Goal: Task Accomplishment & Management: Manage account settings

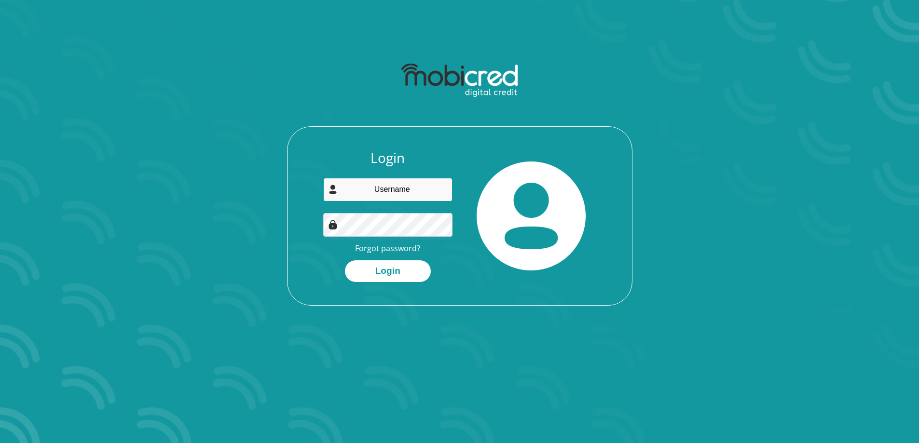
click at [413, 191] on input "email" at bounding box center [387, 190] width 129 height 24
type input "jesseallison50@gmail.com"
click at [388, 249] on link "Forgot password?" at bounding box center [387, 248] width 65 height 11
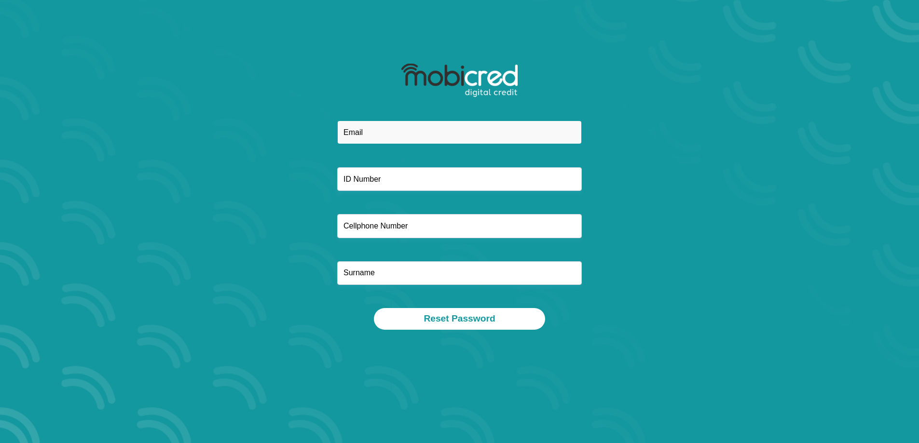
click at [441, 131] on input "email" at bounding box center [459, 133] width 245 height 24
type input "[EMAIL_ADDRESS][DOMAIN_NAME]"
type input "0649096146"
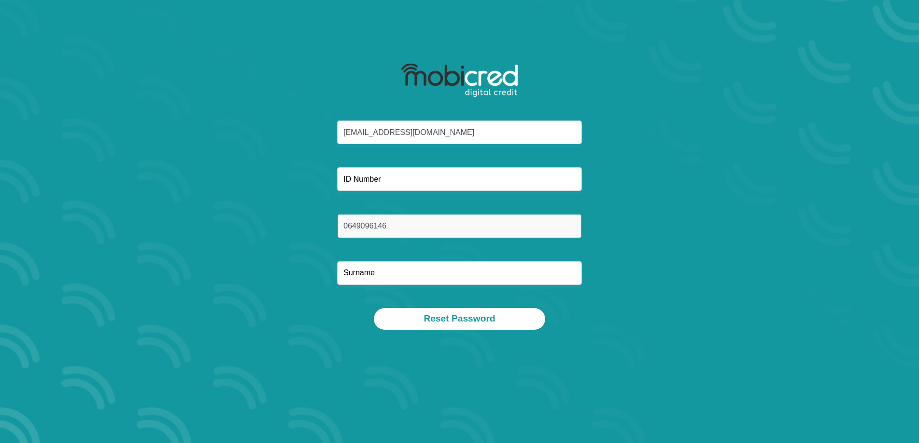
type input "Allison"
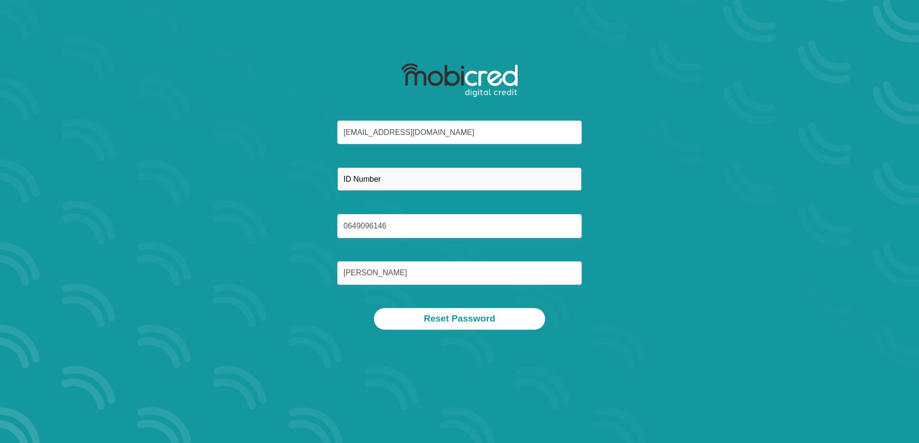
click at [410, 181] on input "text" at bounding box center [459, 179] width 245 height 24
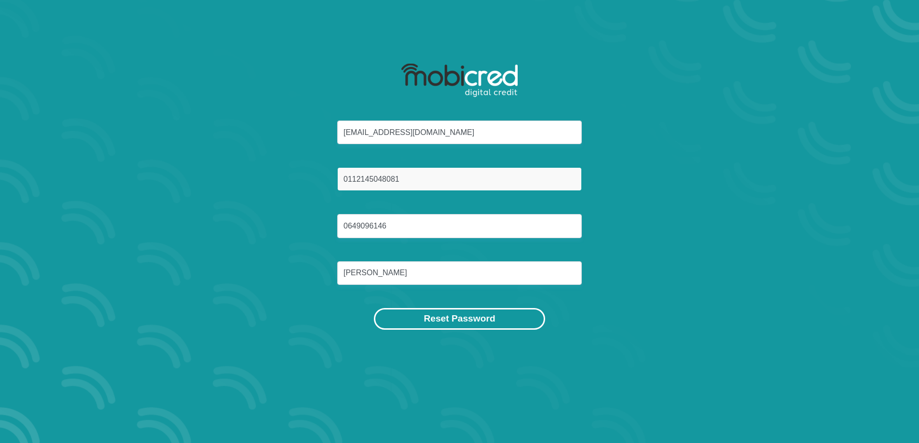
type input "0112145048081"
click at [458, 315] on button "Reset Password" at bounding box center [459, 319] width 171 height 22
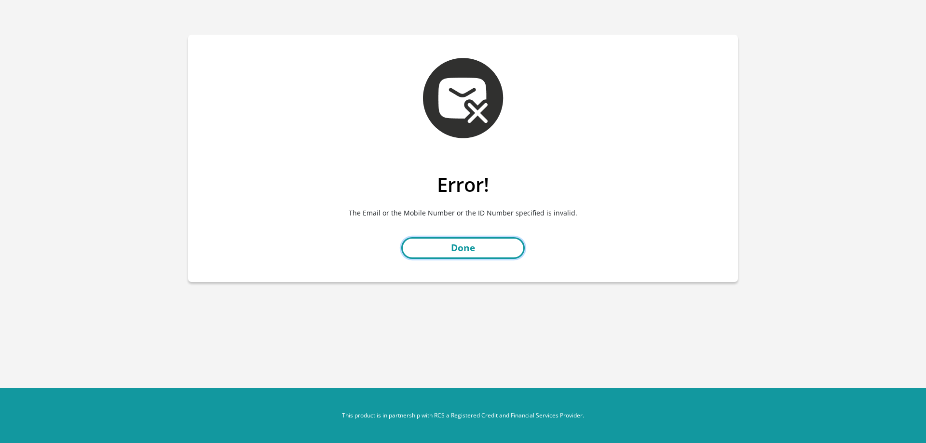
click at [471, 253] on link "Done" at bounding box center [462, 248] width 123 height 22
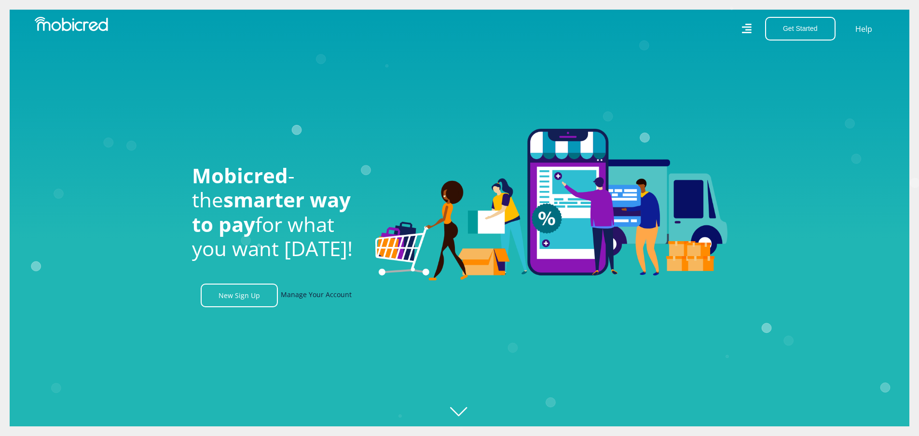
click at [319, 298] on link "Manage Your Account" at bounding box center [316, 296] width 71 height 24
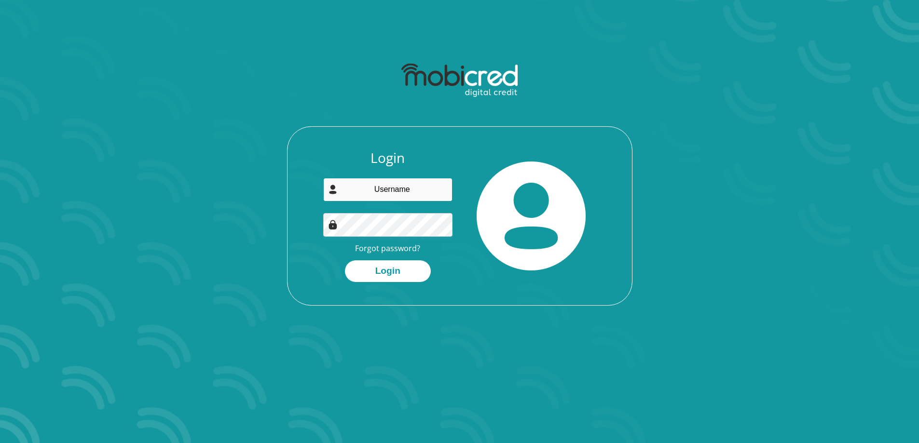
click at [392, 183] on input "email" at bounding box center [387, 190] width 129 height 24
type input "[EMAIL_ADDRESS][DOMAIN_NAME]"
click at [398, 246] on link "Forgot password?" at bounding box center [387, 248] width 65 height 11
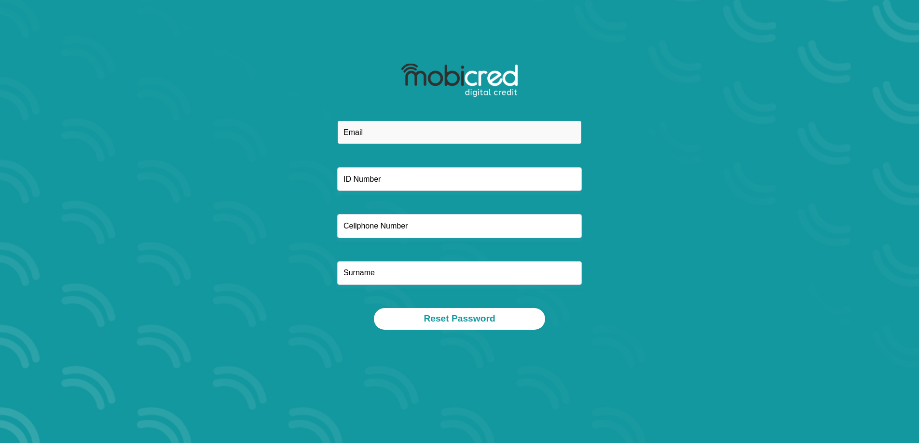
click at [384, 131] on input "email" at bounding box center [459, 133] width 245 height 24
type input "[EMAIL_ADDRESS][DOMAIN_NAME]"
type input "0649096146"
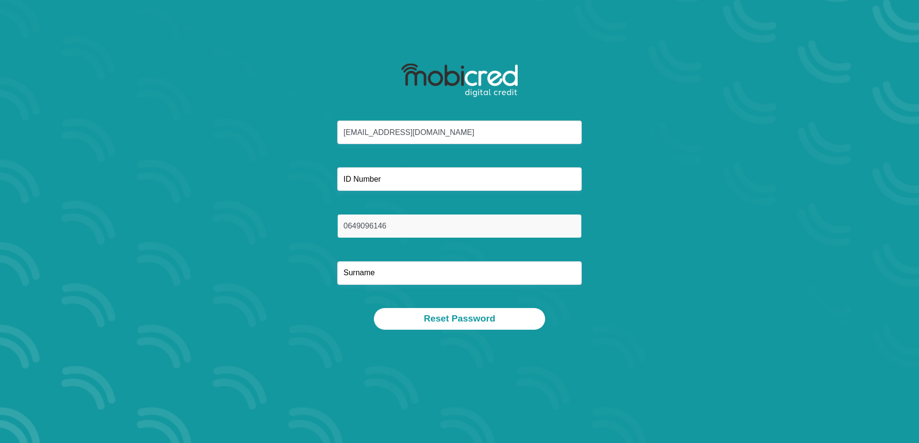
type input "[PERSON_NAME]"
drag, startPoint x: 387, startPoint y: 228, endPoint x: 340, endPoint y: 228, distance: 47.3
click at [340, 229] on input "0649096146" at bounding box center [459, 226] width 245 height 24
type input "0724854455"
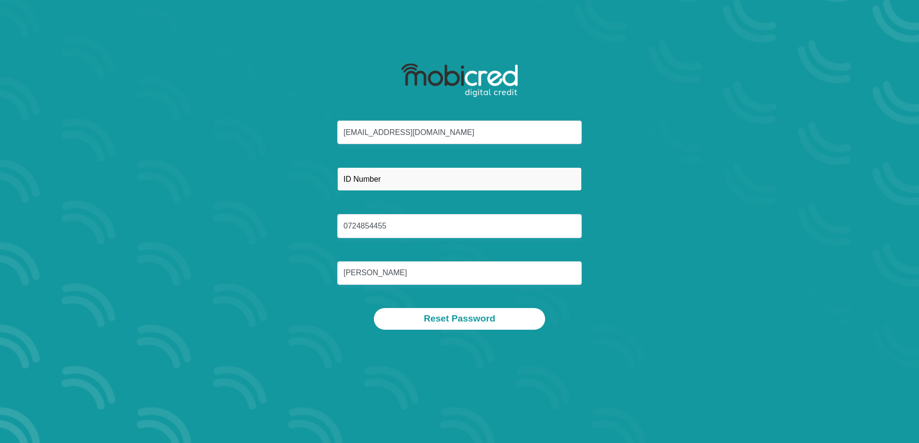
click at [430, 179] on input "text" at bounding box center [459, 179] width 245 height 24
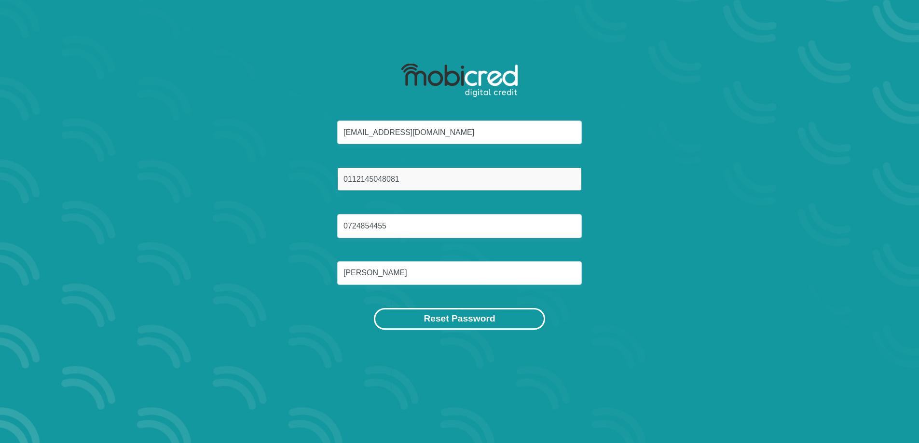
type input "0112145048081"
click at [449, 320] on button "Reset Password" at bounding box center [459, 319] width 171 height 22
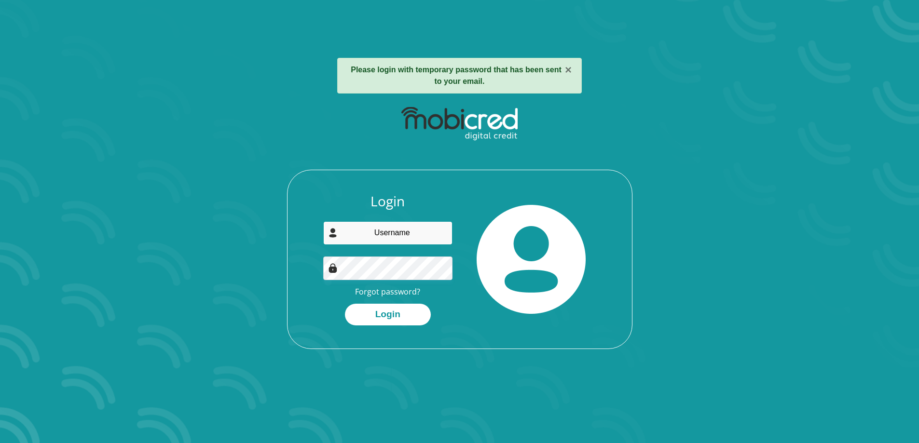
click at [413, 239] on input "email" at bounding box center [387, 233] width 129 height 24
type input "jesseallison50@gmail.com"
click at [400, 313] on button "Login" at bounding box center [388, 315] width 86 height 22
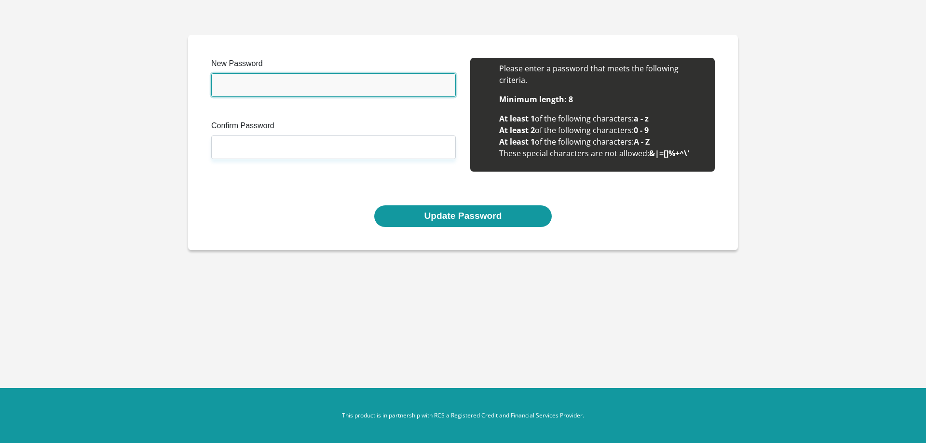
click at [307, 88] on input "New Password" at bounding box center [333, 85] width 245 height 24
click at [296, 87] on input "New Password" at bounding box center [333, 85] width 245 height 24
type input "Gemmaearly15930"
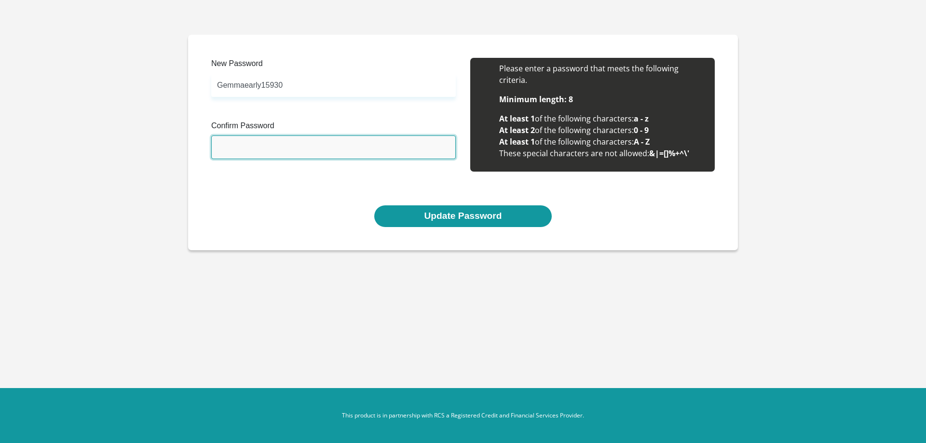
click at [314, 148] on input "Confirm Password" at bounding box center [333, 148] width 245 height 24
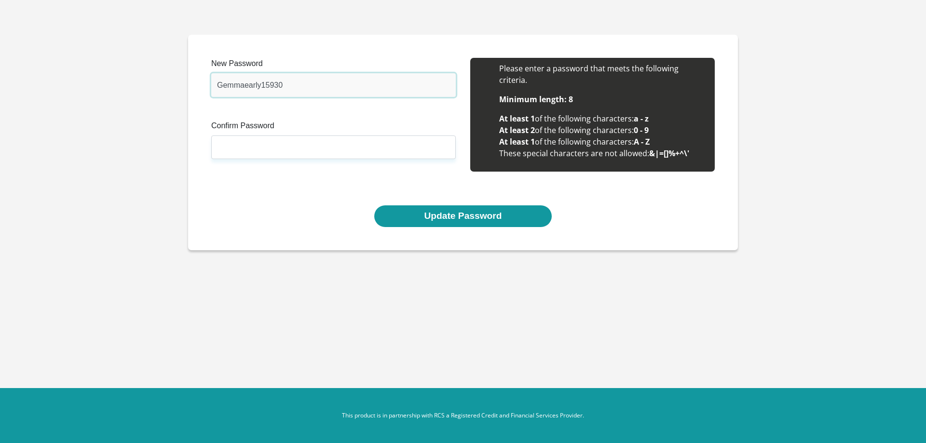
drag, startPoint x: 294, startPoint y: 86, endPoint x: 212, endPoint y: 82, distance: 81.6
click at [212, 82] on input "Gemmaearly15930" at bounding box center [333, 85] width 245 height 24
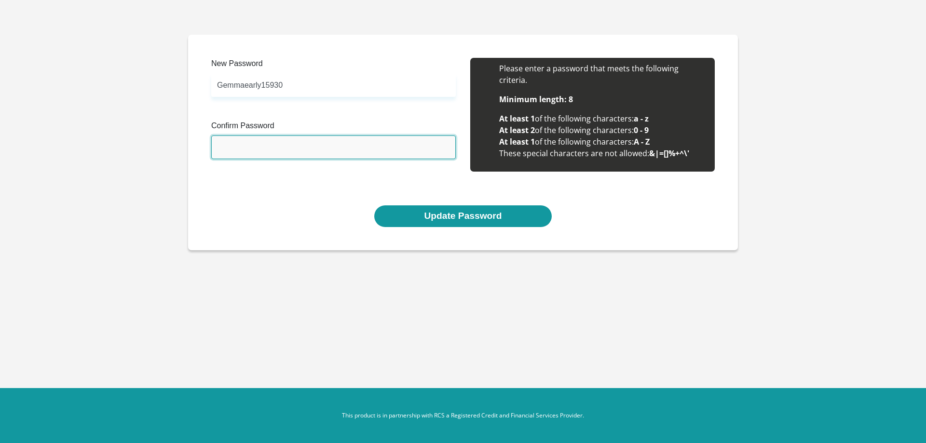
click at [257, 150] on input "Confirm Password" at bounding box center [333, 148] width 245 height 24
paste input "Gemmaearly15930"
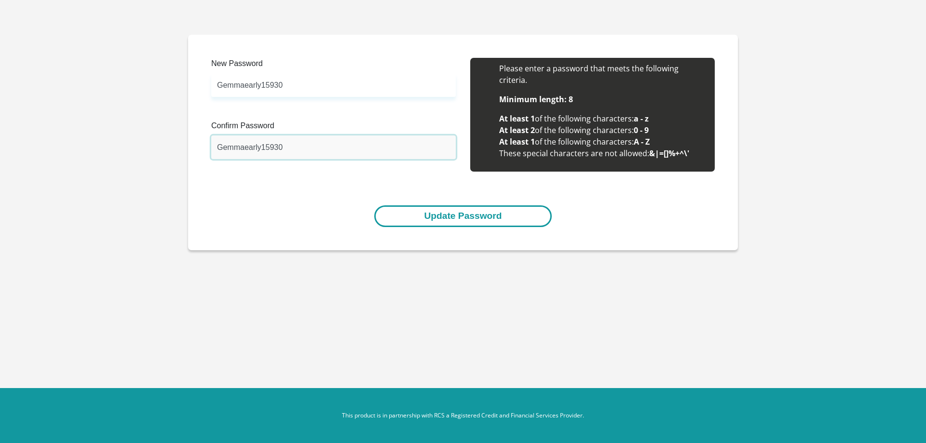
type input "Gemmaearly15930"
click at [421, 210] on button "Update Password" at bounding box center [462, 216] width 177 height 22
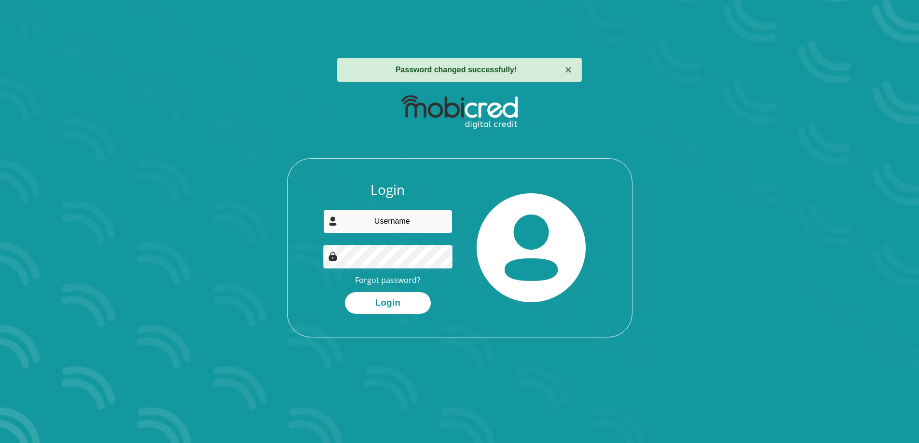
click at [415, 227] on input "email" at bounding box center [387, 222] width 129 height 24
type input "[EMAIL_ADDRESS][DOMAIN_NAME]"
click at [404, 308] on button "Login" at bounding box center [388, 303] width 86 height 22
